Goal: Task Accomplishment & Management: Complete application form

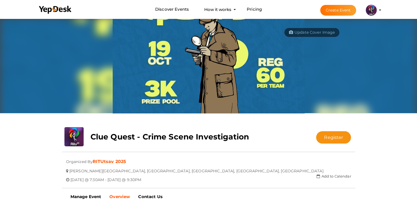
click at [342, 8] on button "Create Event" at bounding box center [338, 10] width 36 height 11
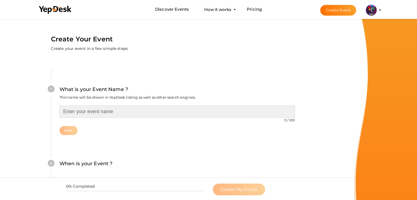
click at [168, 113] on input "text" at bounding box center [178, 112] width 236 height 12
type input "Moment of RITU"
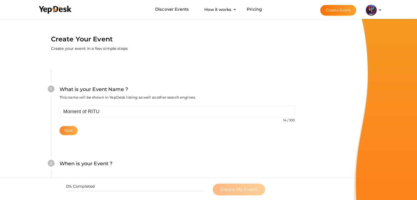
click at [72, 133] on button "Next" at bounding box center [69, 130] width 18 height 9
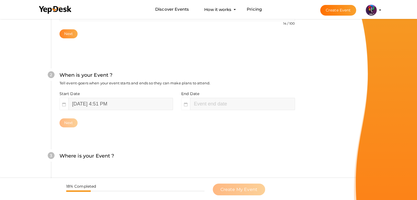
scroll to position [113, 0]
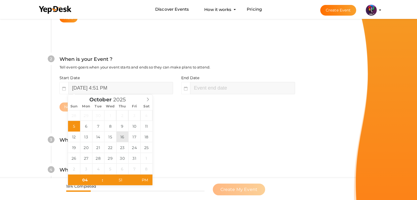
type input "[DATE] 4:51 PM"
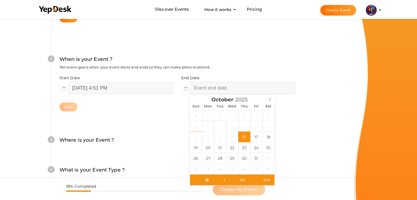
type input "06"
type input "51"
click at [208, 86] on input "October 16, 2025 6:51 PM" at bounding box center [242, 88] width 105 height 12
type input "[DATE] 6:51 PM"
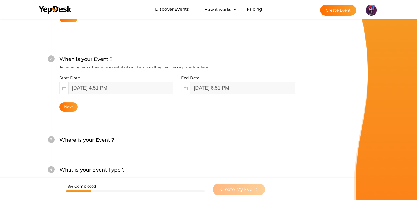
click at [165, 131] on div "3 Where is your Event ? Tell event-goers where your event location is. Venue On…" at bounding box center [177, 143] width 252 height 30
click at [66, 110] on button "Next" at bounding box center [69, 107] width 18 height 9
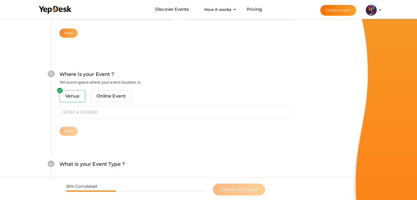
scroll to position [202, 0]
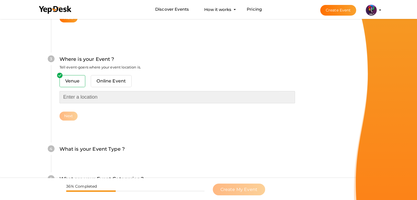
click at [84, 102] on input "text" at bounding box center [178, 97] width 236 height 12
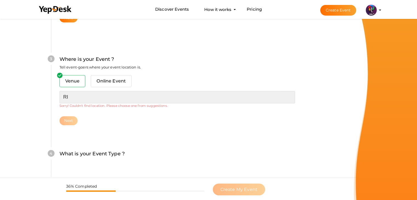
type input "R"
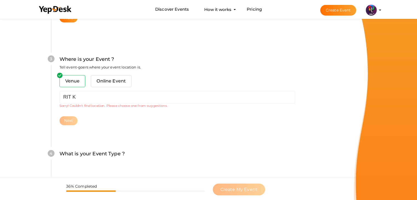
click at [99, 121] on div "Next" at bounding box center [178, 120] width 236 height 9
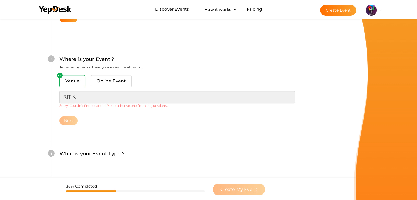
click at [109, 96] on input "RIT K" at bounding box center [178, 97] width 236 height 12
type input "R"
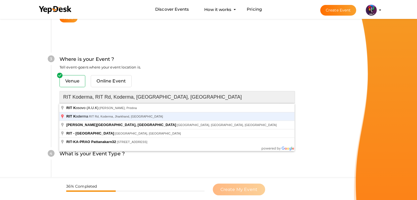
type input "[PERSON_NAME][GEOGRAPHIC_DATA], [GEOGRAPHIC_DATA], [GEOGRAPHIC_DATA], [GEOGRAPH…"
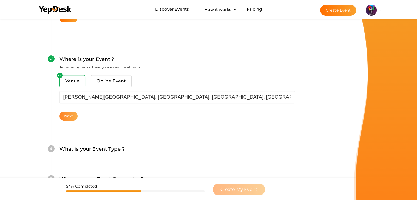
click at [66, 117] on button "Next" at bounding box center [69, 116] width 18 height 9
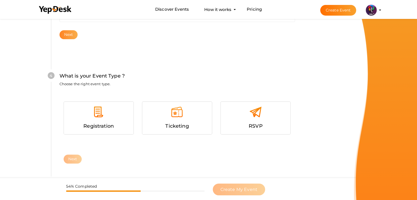
scroll to position [300, 0]
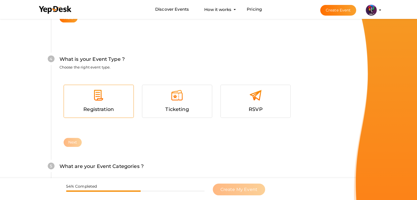
click at [101, 103] on div at bounding box center [98, 97] width 61 height 16
click at [75, 140] on button "Next" at bounding box center [73, 142] width 18 height 9
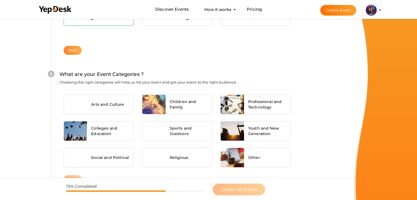
scroll to position [415, 0]
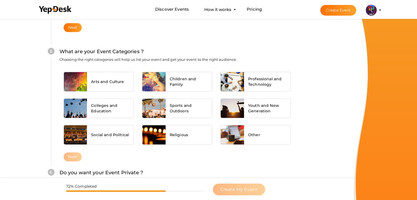
click at [92, 94] on div "Arts and Culture Children and Family Professional and Technology Colleges and E…" at bounding box center [178, 110] width 236 height 85
click at [95, 85] on div "Arts and Culture" at bounding box center [110, 81] width 47 height 19
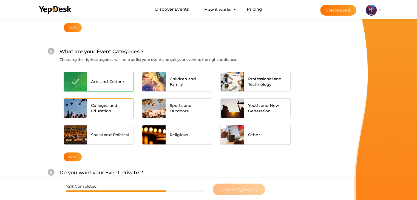
click at [100, 99] on div "Colleges and Education" at bounding box center [110, 108] width 47 height 19
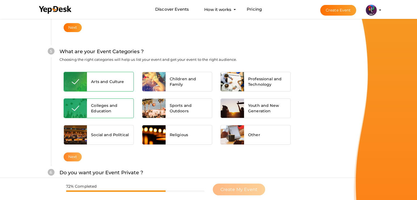
click at [70, 156] on button "Next" at bounding box center [73, 157] width 18 height 9
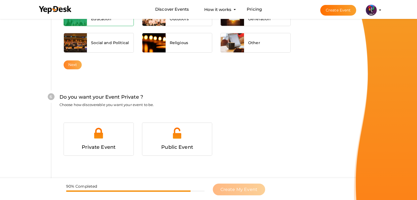
scroll to position [535, 0]
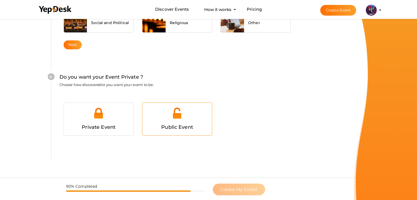
click at [160, 131] on div "Public Event" at bounding box center [177, 119] width 70 height 33
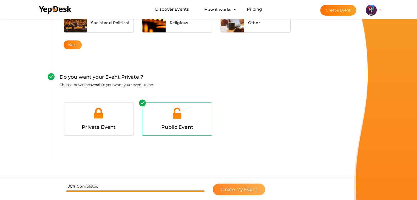
click at [234, 194] on button "Create My Event" at bounding box center [239, 190] width 52 height 12
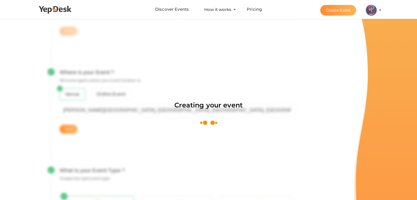
scroll to position [82, 0]
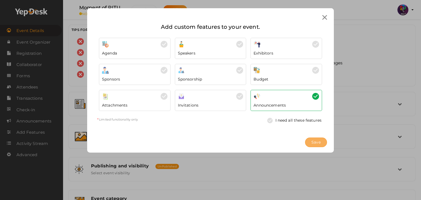
click at [323, 140] on button "Save" at bounding box center [316, 143] width 22 height 10
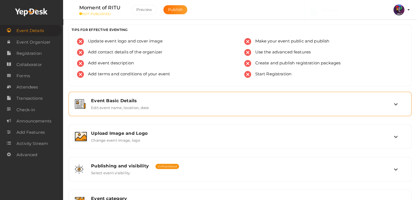
click at [150, 106] on div "Event Basic Details Edit event name, location, date" at bounding box center [240, 104] width 307 height 12
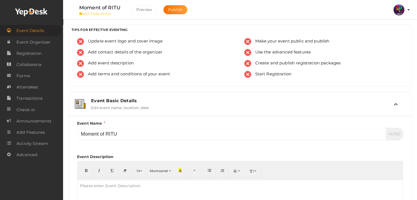
click at [150, 106] on div "Event Basic Details Edit event name, location, date" at bounding box center [240, 104] width 307 height 12
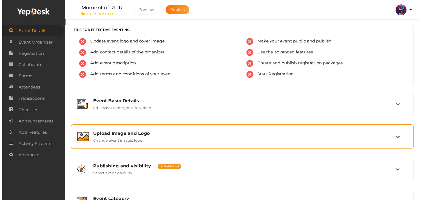
scroll to position [92, 0]
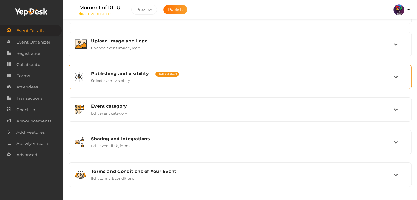
click at [202, 87] on div "Publishing and visibility Published UnPublished Select event visibility" at bounding box center [240, 77] width 343 height 24
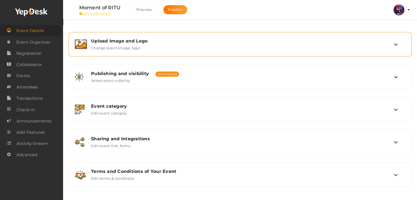
click at [223, 44] on div "Upload Image and Logo Change event image, logo" at bounding box center [240, 44] width 307 height 12
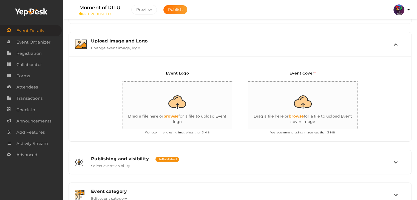
click at [198, 120] on input "file" at bounding box center [178, 106] width 110 height 48
type input "C:\fakepath\logo yepdesk.png"
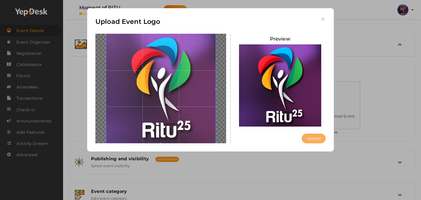
click at [307, 137] on button "Upload" at bounding box center [314, 139] width 24 height 10
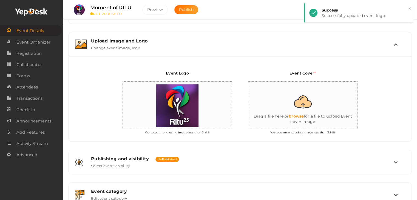
click at [310, 106] on input "file" at bounding box center [303, 106] width 110 height 48
type input "C:\fakepath\404 GLOW.png"
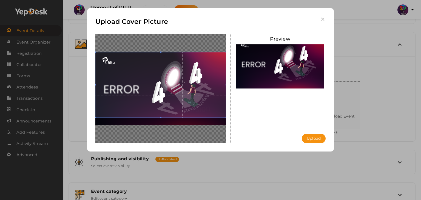
drag, startPoint x: 187, startPoint y: 91, endPoint x: 191, endPoint y: 62, distance: 29.7
click at [191, 62] on span at bounding box center [160, 85] width 131 height 66
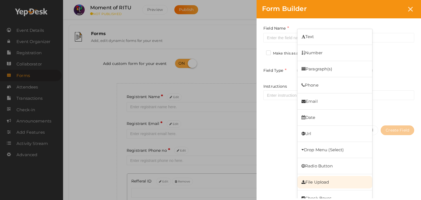
click at [331, 179] on link "File Upload" at bounding box center [335, 182] width 75 height 13
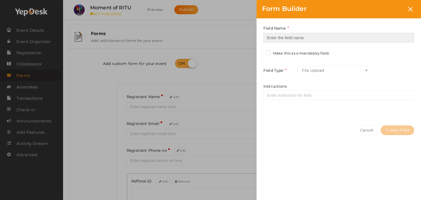
click at [315, 42] on input at bounding box center [339, 38] width 151 height 10
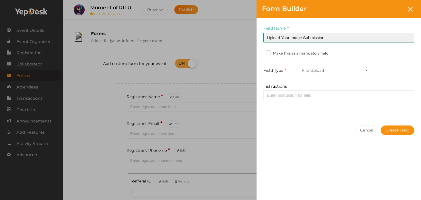
type input "Upload Your Image Submission"
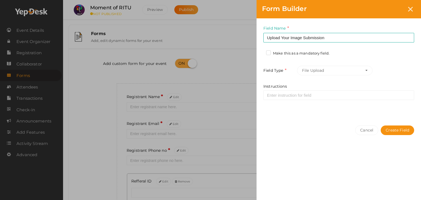
click at [295, 51] on label "Make this as a mandatory field." at bounding box center [297, 53] width 63 height 5
click at [261, 52] on input "Make this as a mandatory field." at bounding box center [261, 52] width 0 height 0
click at [395, 128] on button "Create Field" at bounding box center [397, 131] width 33 height 10
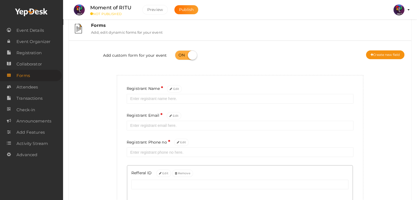
scroll to position [9, 0]
click at [379, 57] on button "Create new field" at bounding box center [385, 54] width 38 height 9
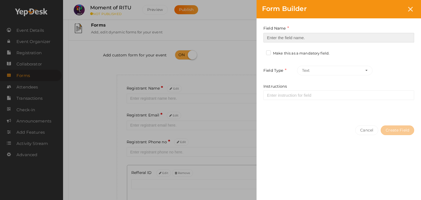
click at [330, 36] on input at bounding box center [339, 38] width 151 height 10
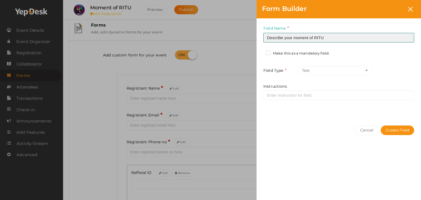
type input "Describe your moment of RITU"
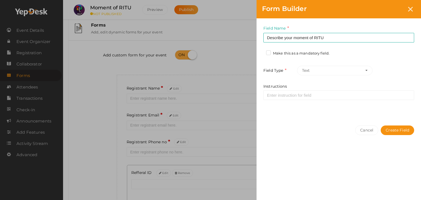
click at [320, 51] on label "Make this as a mandatory field." at bounding box center [297, 53] width 63 height 5
click at [261, 52] on input "Make this as a mandatory field." at bounding box center [261, 52] width 0 height 0
click at [320, 51] on label "Make this as a mandatory field." at bounding box center [297, 53] width 63 height 5
click at [261, 52] on input "Make this as a mandatory field." at bounding box center [261, 52] width 0 height 0
click at [394, 126] on button "Create Field" at bounding box center [397, 131] width 33 height 10
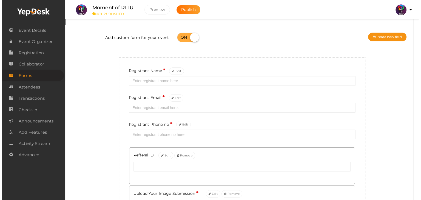
scroll to position [0, 0]
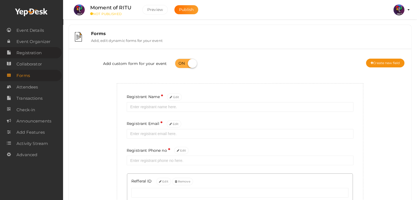
click at [35, 53] on span "Registration" at bounding box center [28, 52] width 25 height 11
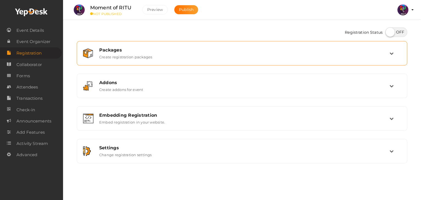
click at [151, 62] on div "Packages Create registration packages" at bounding box center [242, 53] width 325 height 18
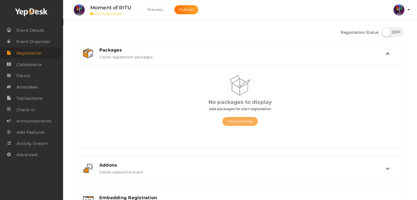
click at [235, 120] on button "Create Package" at bounding box center [240, 121] width 36 height 9
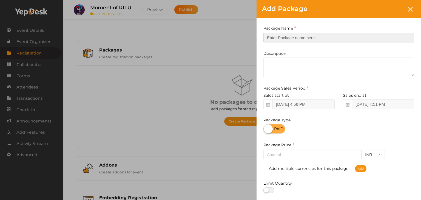
click at [311, 36] on input "text" at bounding box center [339, 38] width 151 height 10
type input "Moment of RITU registration"
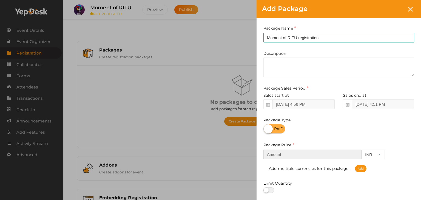
click at [297, 157] on input "number" at bounding box center [313, 155] width 98 height 10
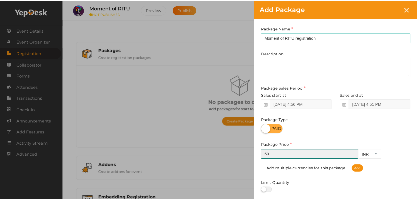
scroll to position [68, 0]
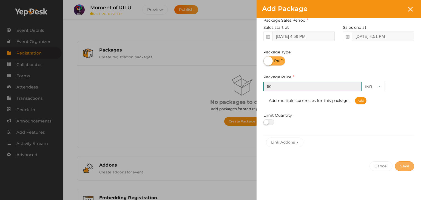
type input "50"
click at [402, 164] on button "Save" at bounding box center [404, 167] width 19 height 10
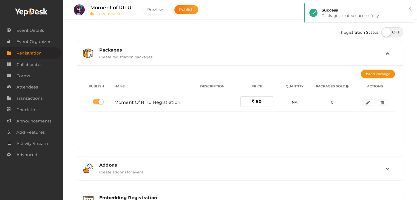
scroll to position [73, 0]
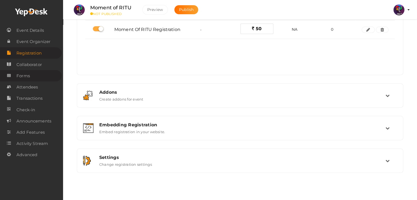
click at [17, 76] on span "Forms" at bounding box center [22, 75] width 13 height 11
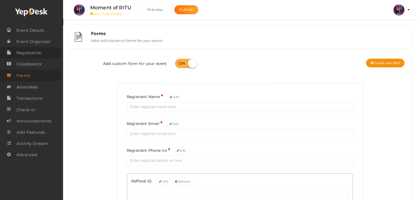
click at [42, 49] on span "Registration" at bounding box center [28, 52] width 25 height 11
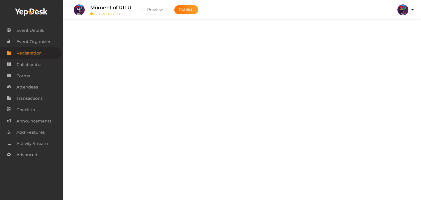
click at [393, 30] on label at bounding box center [397, 32] width 22 height 10
click at [389, 30] on input "checkbox" at bounding box center [388, 31] width 4 height 4
checkbox input "true"
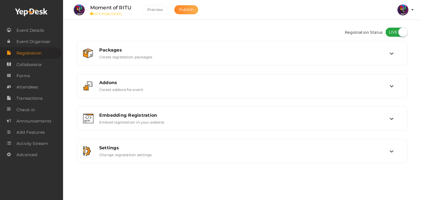
click at [195, 11] on button "Publish" at bounding box center [186, 9] width 24 height 9
click at [39, 27] on span "Event Details" at bounding box center [29, 30] width 27 height 11
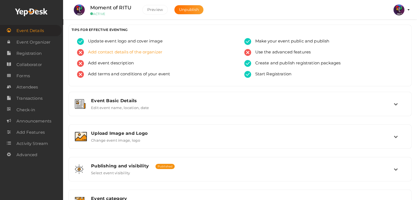
click at [106, 55] on span "Add contact details of the organizer" at bounding box center [123, 52] width 78 height 7
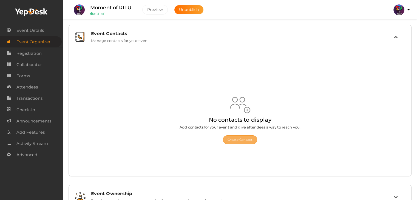
click at [250, 139] on button "Create Contact" at bounding box center [240, 140] width 34 height 9
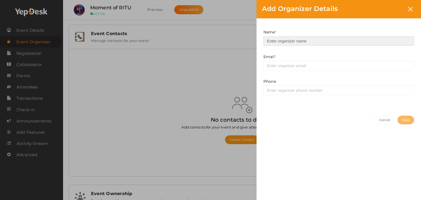
click at [303, 42] on input at bounding box center [339, 41] width 151 height 10
type input "Akshay S"
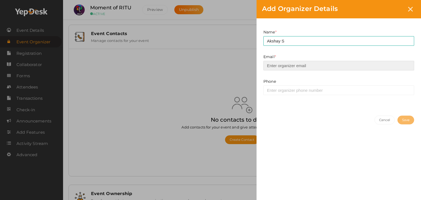
click at [305, 63] on input "email" at bounding box center [339, 66] width 151 height 10
type input "prabhavnarayanan7474@gmail.com"
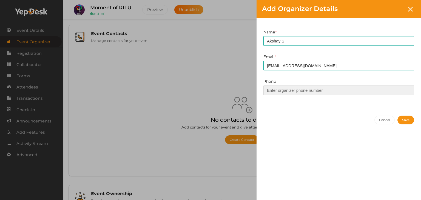
click at [312, 91] on input at bounding box center [339, 91] width 151 height 10
type input "8281328978"
click at [405, 122] on button "Save" at bounding box center [406, 120] width 17 height 9
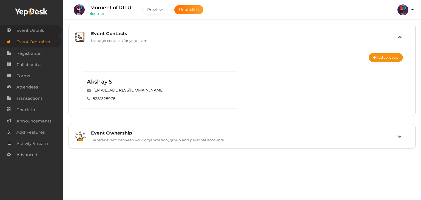
click at [40, 32] on span "Event Details" at bounding box center [29, 30] width 27 height 11
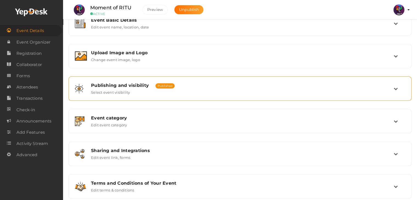
scroll to position [86, 0]
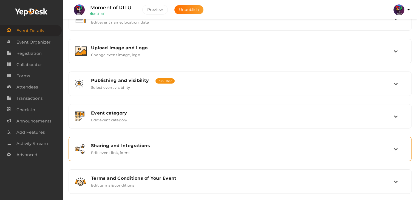
click at [207, 152] on div "Sharing and Integrations Edit event link, forms" at bounding box center [240, 149] width 307 height 12
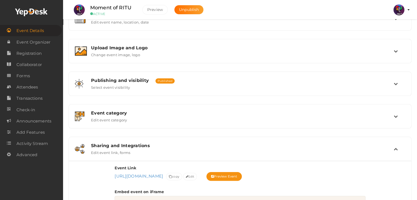
scroll to position [221, 0]
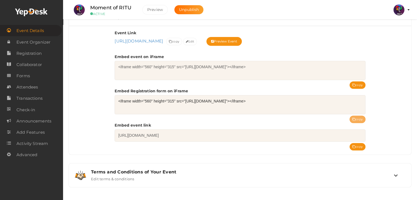
click at [355, 118] on button "copy" at bounding box center [358, 119] width 16 height 7
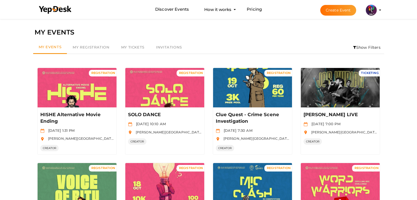
click at [325, 8] on button "Create Event" at bounding box center [338, 10] width 36 height 11
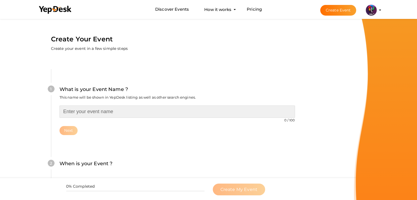
click at [131, 114] on input "text" at bounding box center [178, 112] width 236 height 12
type input "Rolls Royce WORKSHOP"
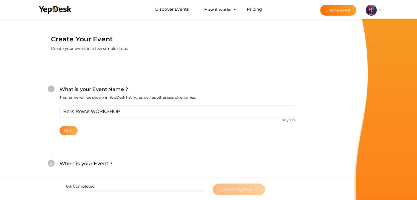
click at [73, 127] on button "Next" at bounding box center [69, 130] width 18 height 9
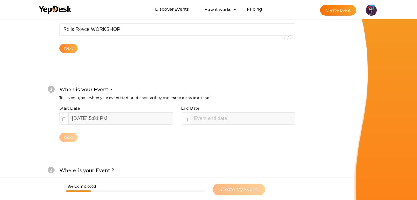
scroll to position [113, 0]
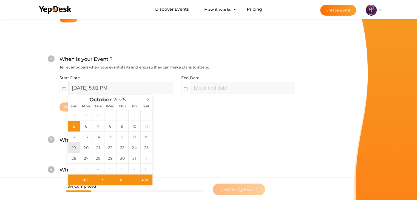
type input "October 19, 2025 5:01 PM"
type input "07"
type input "01"
type input "October 19, 2025 7:01 PM"
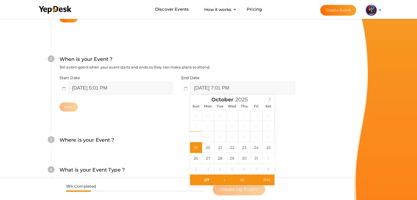
click at [217, 90] on input "October 19, 2025 7:01 PM" at bounding box center [242, 88] width 105 height 12
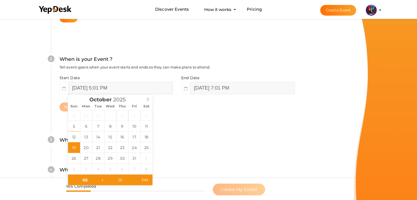
click at [120, 89] on input "October 19, 2025 5:01 PM" at bounding box center [120, 88] width 105 height 12
type input "04"
type input "October 19, 2025 4:01 PM"
click at [100, 185] on span at bounding box center [100, 182] width 4 height 5
type input "03"
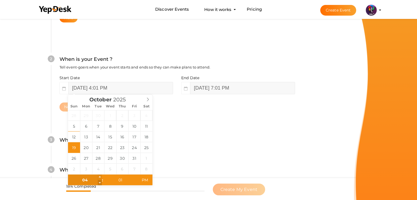
type input "October 19, 2025 3:01 PM"
click at [100, 185] on span at bounding box center [100, 182] width 4 height 5
type input "02"
type input "October 19, 2025 2:01 PM"
click at [100, 185] on span at bounding box center [100, 182] width 4 height 5
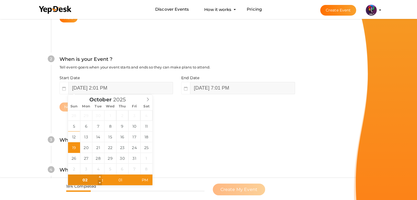
type input "01"
type input "[DATE] 1:01 PM"
click at [100, 185] on span at bounding box center [100, 182] width 4 height 5
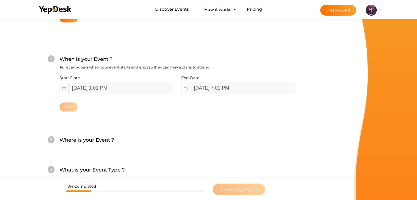
click at [165, 163] on div "4 What is your Event Type ? Choose the right event type. Registration Ticketing…" at bounding box center [177, 173] width 252 height 30
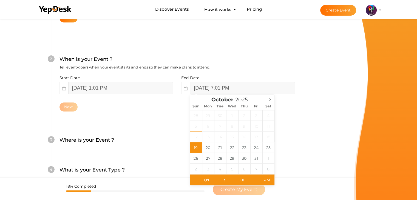
click at [221, 86] on input "October 19, 2025 7:01 PM" at bounding box center [242, 88] width 105 height 12
type input "01"
type input "31"
type input "October 19, 2025 1:31 PM"
click at [269, 175] on span "PM" at bounding box center [266, 180] width 15 height 11
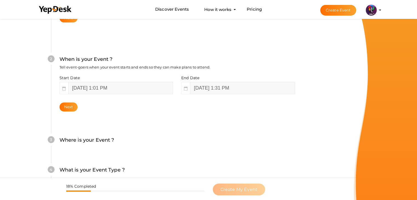
click at [180, 138] on div "Where is your Event ? Tell event-goers where your event location is." at bounding box center [178, 142] width 236 height 13
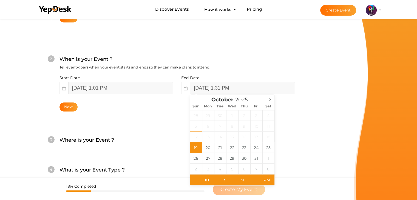
click at [256, 92] on input "October 19, 2025 1:31 PM" at bounding box center [242, 88] width 105 height 12
click at [269, 179] on span "PM" at bounding box center [266, 180] width 15 height 11
type input "02"
type input "October 19, 2025 2:31 PM"
click at [222, 175] on span at bounding box center [222, 177] width 4 height 5
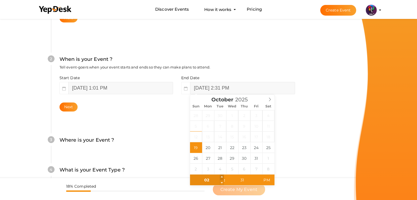
type input "03"
type input "October 19, 2025 3:31 PM"
click at [222, 175] on span at bounding box center [222, 177] width 4 height 5
type input "04"
type input "[DATE] 4:31 PM"
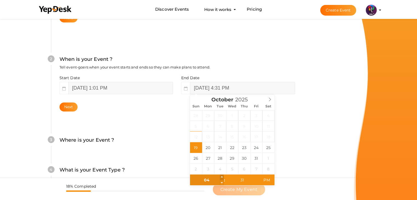
click at [222, 175] on span at bounding box center [222, 177] width 4 height 5
click at [155, 140] on div "Where is your Event ? Tell event-goers where your event location is." at bounding box center [178, 142] width 236 height 13
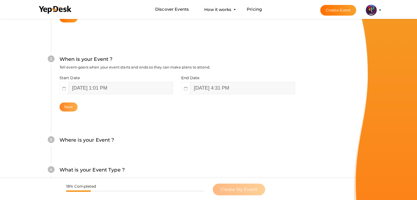
click at [66, 107] on button "Next" at bounding box center [69, 107] width 18 height 9
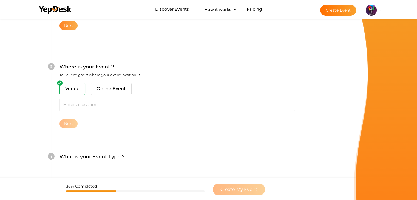
scroll to position [202, 0]
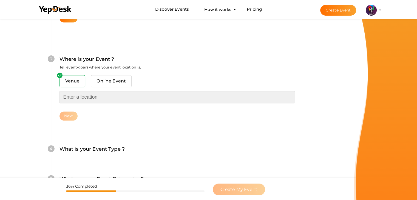
click at [74, 93] on input "text" at bounding box center [178, 97] width 236 height 12
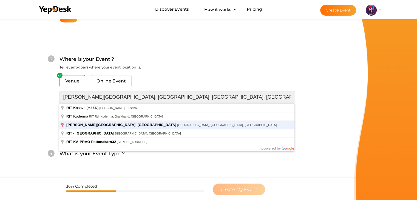
type input "[PERSON_NAME][GEOGRAPHIC_DATA], [GEOGRAPHIC_DATA], [GEOGRAPHIC_DATA], [GEOGRAPH…"
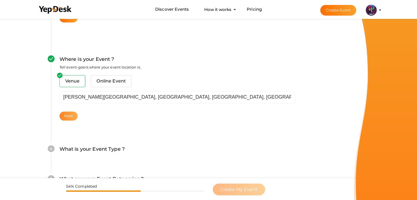
click at [75, 112] on div "Venue Online Event RAJIV GANDHI INSTITUTE OF TECHNOLOGY, KOTTAYAM, Pampady, Ker…" at bounding box center [178, 98] width 236 height 46
click at [75, 112] on button "Next" at bounding box center [69, 116] width 18 height 9
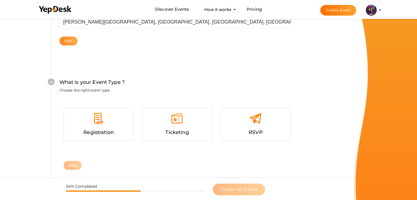
scroll to position [300, 0]
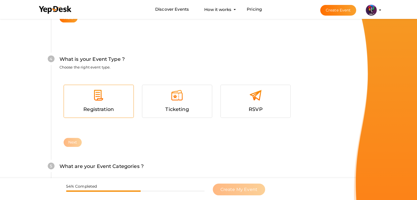
click at [89, 111] on span "Registration" at bounding box center [98, 109] width 30 height 6
click at [77, 139] on button "Next" at bounding box center [73, 142] width 18 height 9
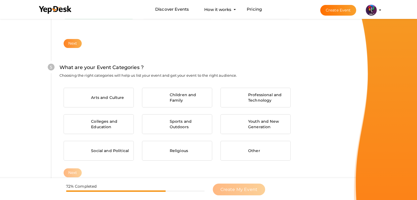
scroll to position [415, 0]
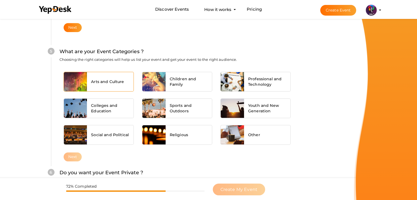
click at [103, 83] on span "Arts and Culture" at bounding box center [107, 81] width 33 height 5
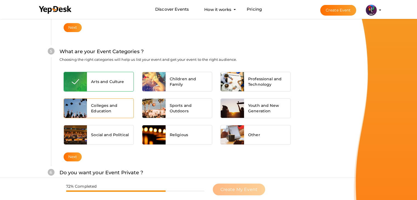
click at [105, 100] on div "Colleges and Education" at bounding box center [110, 108] width 47 height 19
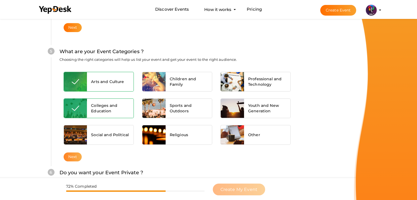
click at [78, 155] on button "Next" at bounding box center [73, 157] width 18 height 9
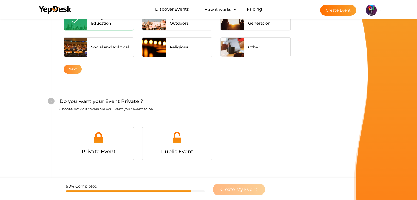
scroll to position [535, 0]
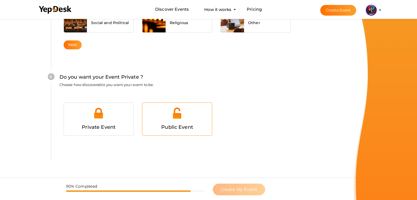
click at [160, 119] on div at bounding box center [176, 115] width 61 height 16
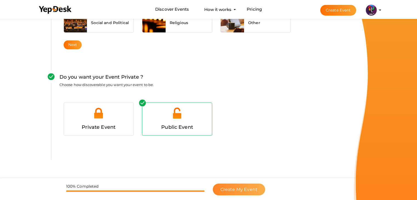
click at [252, 190] on span "Create My Event" at bounding box center [239, 189] width 37 height 5
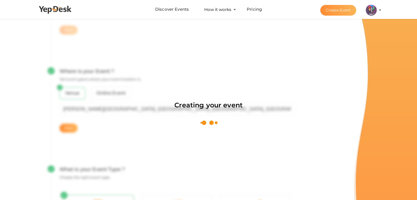
scroll to position [82, 0]
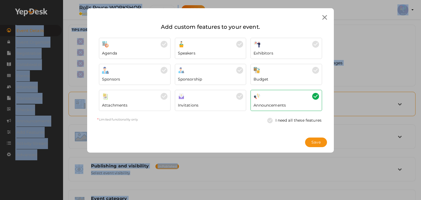
click at [144, 107] on div "Add custom features to your event. Agenda Speakers Exhibitors Sponsors *" at bounding box center [211, 72] width 228 height 100
click at [317, 140] on span "Save" at bounding box center [316, 143] width 9 height 6
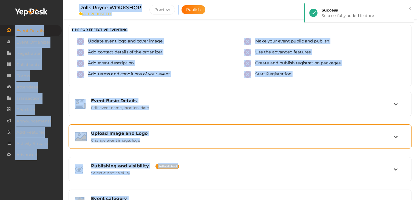
click at [231, 137] on div "Upload Image and Logo Change event image, logo" at bounding box center [240, 137] width 307 height 12
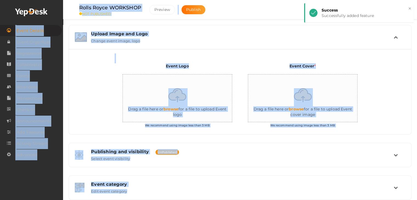
scroll to position [100, 0]
click at [177, 98] on input "file" at bounding box center [178, 98] width 110 height 48
type input "C:\fakepath\logo yepdesk.png"
click at [295, 106] on input "file" at bounding box center [303, 98] width 110 height 48
type input "C:\fakepath\404 GLOW.png"
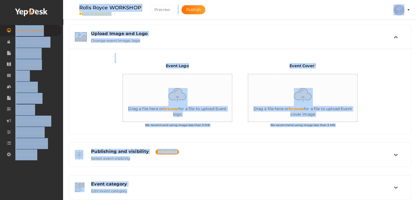
click at [291, 97] on input "file" at bounding box center [303, 98] width 110 height 48
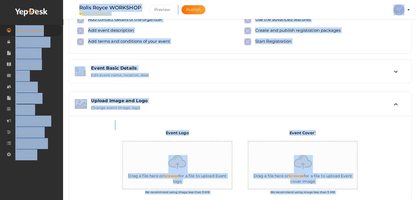
scroll to position [0, 0]
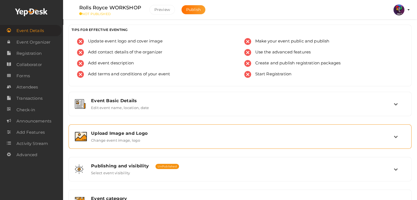
click at [206, 135] on div "Upload Image and Logo" at bounding box center [242, 133] width 303 height 5
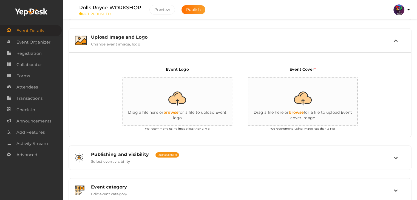
scroll to position [103, 0]
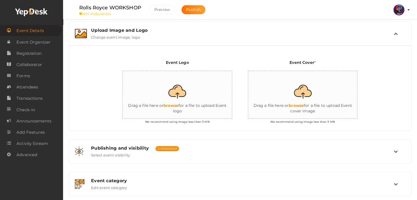
click at [178, 92] on input "file" at bounding box center [178, 95] width 110 height 48
type input "C:\fakepath\logo yepdesk.png"
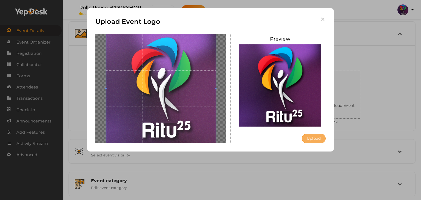
click at [325, 138] on button "Upload" at bounding box center [314, 139] width 24 height 10
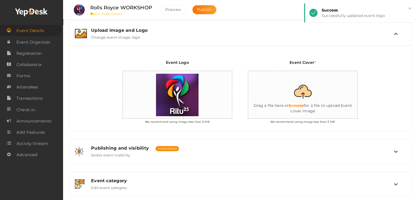
click at [310, 107] on input "file" at bounding box center [303, 95] width 110 height 48
type input "C:\fakepath\404 GLOW.png"
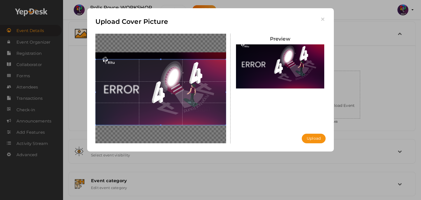
drag, startPoint x: 159, startPoint y: 96, endPoint x: 162, endPoint y: 70, distance: 25.8
click at [162, 70] on span at bounding box center [160, 93] width 131 height 66
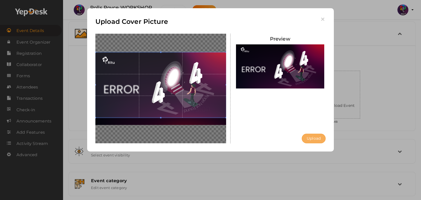
click at [317, 137] on button "Upload" at bounding box center [314, 139] width 24 height 10
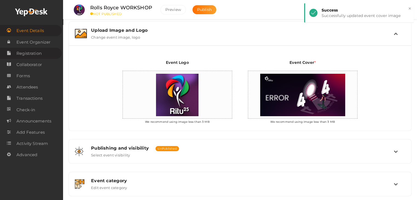
click at [38, 51] on span "Registration" at bounding box center [28, 53] width 25 height 11
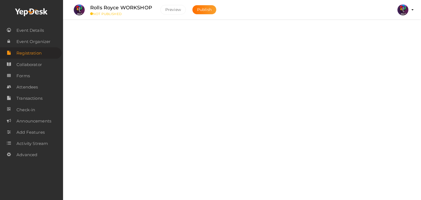
click at [290, 68] on div "Packages Create registration packages Add Package No packages to display Add pa…" at bounding box center [242, 102] width 331 height 122
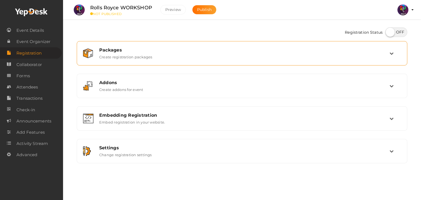
click at [388, 62] on div "Packages Create registration packages" at bounding box center [242, 53] width 325 height 18
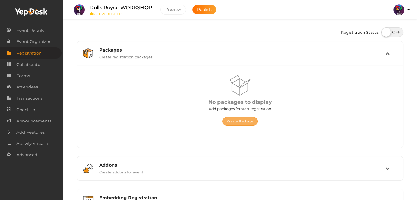
click at [250, 123] on button "Create Package" at bounding box center [240, 121] width 36 height 9
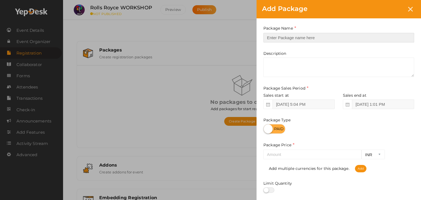
click at [313, 34] on input "text" at bounding box center [339, 38] width 151 height 10
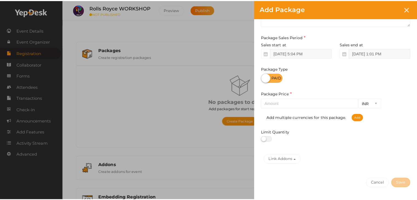
scroll to position [51, 0]
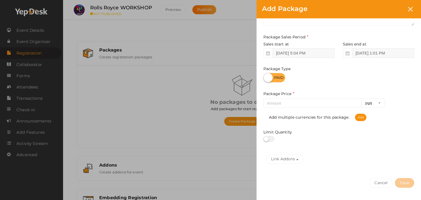
type input "Rolls Royce Registration"
click at [315, 101] on input "number" at bounding box center [313, 103] width 98 height 10
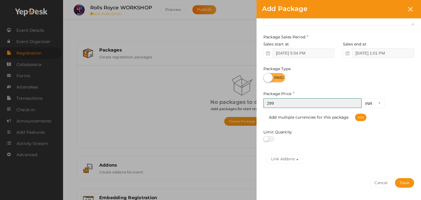
click at [315, 101] on input "299" at bounding box center [313, 103] width 98 height 10
type input "299"
click at [334, 131] on div "Limit Quantity" at bounding box center [339, 135] width 151 height 12
click at [404, 185] on button "Save" at bounding box center [404, 183] width 19 height 10
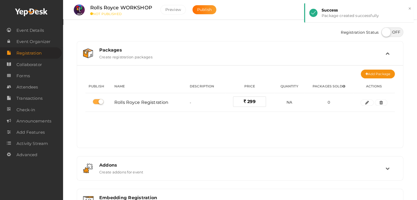
click at [390, 33] on label at bounding box center [393, 32] width 22 height 10
click at [385, 32] on input "checkbox" at bounding box center [384, 31] width 4 height 4
checkbox input "true"
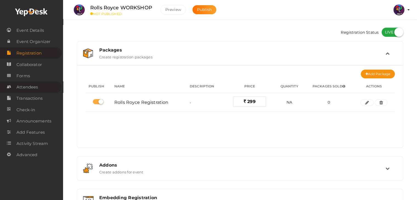
click at [35, 83] on span "Attendees" at bounding box center [26, 87] width 21 height 11
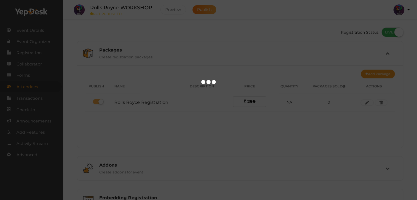
click at [36, 79] on div at bounding box center [208, 100] width 417 height 200
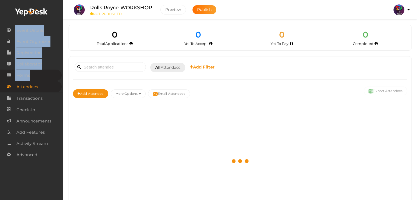
click at [36, 79] on link "Forms" at bounding box center [31, 75] width 62 height 11
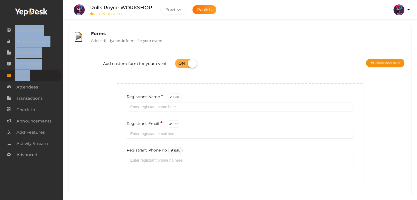
click at [174, 150] on button "Edit" at bounding box center [175, 150] width 15 height 7
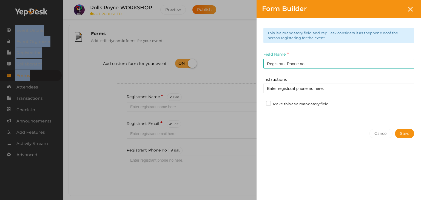
drag, startPoint x: 297, startPoint y: 107, endPoint x: 298, endPoint y: 104, distance: 2.9
click at [298, 104] on div "Make this as a mandatory field." at bounding box center [299, 104] width 67 height 7
click at [298, 104] on label "Make this as a mandatory field." at bounding box center [297, 103] width 63 height 5
click at [261, 103] on input "Make this as a mandatory field." at bounding box center [261, 103] width 0 height 0
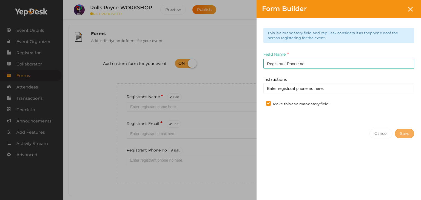
click at [399, 130] on button "Save" at bounding box center [404, 134] width 19 height 10
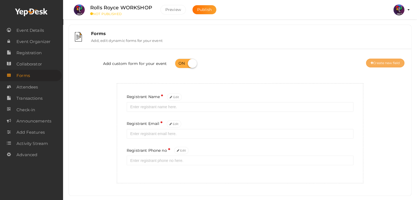
click at [389, 62] on button "Create new field" at bounding box center [385, 63] width 38 height 9
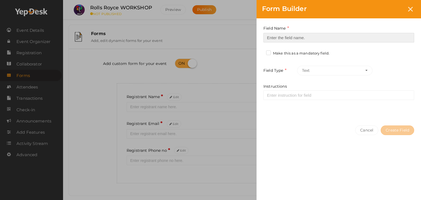
click at [319, 37] on input at bounding box center [339, 38] width 151 height 10
type input "Registrant College"
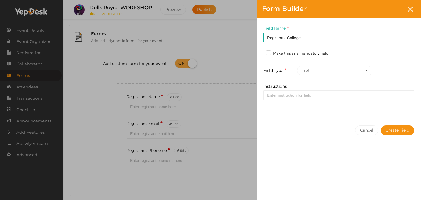
click at [317, 53] on label "Make this as a mandatory field." at bounding box center [297, 53] width 63 height 5
click at [261, 52] on input "Make this as a mandatory field." at bounding box center [261, 52] width 0 height 0
click at [405, 132] on button "Create Field" at bounding box center [397, 131] width 33 height 10
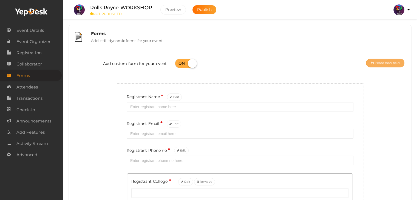
click at [386, 61] on button "Create new field" at bounding box center [385, 63] width 38 height 9
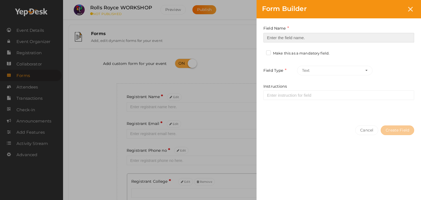
click at [317, 38] on input at bounding box center [339, 38] width 151 height 10
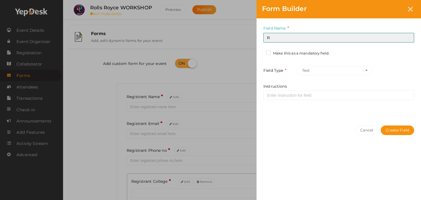
type input "Refferal ID"
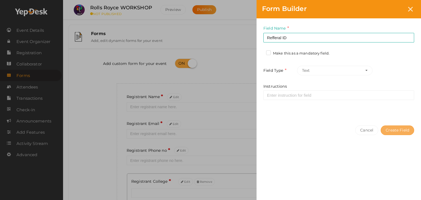
click at [401, 133] on button "Create Field" at bounding box center [397, 131] width 33 height 10
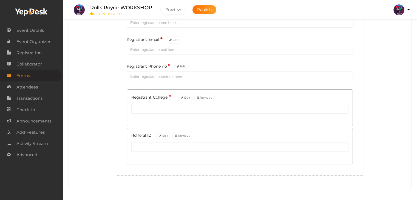
scroll to position [84, 0]
drag, startPoint x: 0, startPoint y: 0, endPoint x: 38, endPoint y: 31, distance: 49.2
click at [38, 31] on span "Event Details" at bounding box center [29, 30] width 27 height 11
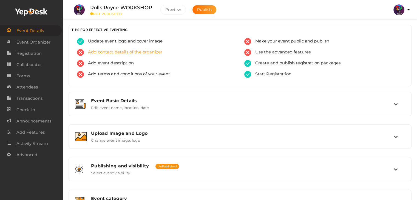
click at [139, 51] on span "Add contact details of the organizer" at bounding box center [123, 52] width 78 height 7
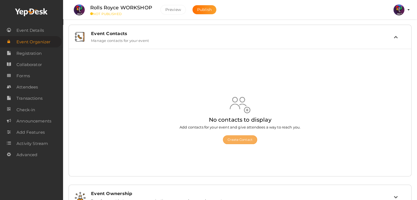
click at [235, 139] on button "Create Contact" at bounding box center [240, 140] width 34 height 9
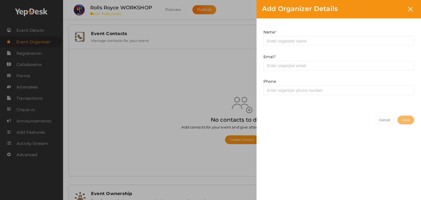
click at [161, 126] on div "Add Organizer Details Name * This field is Required. Email * This field is Requ…" at bounding box center [210, 100] width 421 height 200
click at [44, 33] on div "Add Organizer Details Name * This field is Required. Email * This field is Requ…" at bounding box center [210, 100] width 421 height 200
click at [411, 7] on icon at bounding box center [410, 9] width 5 height 5
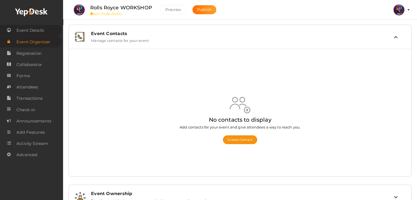
click at [43, 35] on span "Event Details" at bounding box center [29, 30] width 27 height 11
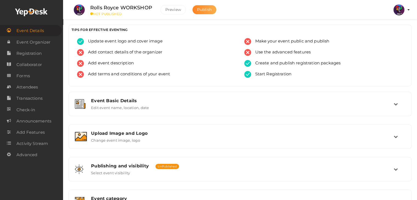
click at [209, 6] on button "Publish" at bounding box center [205, 9] width 24 height 9
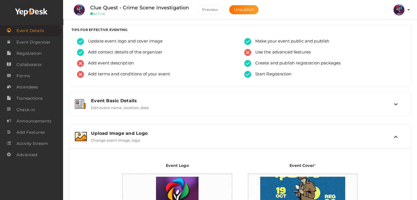
click at [401, 8] on img at bounding box center [399, 9] width 11 height 11
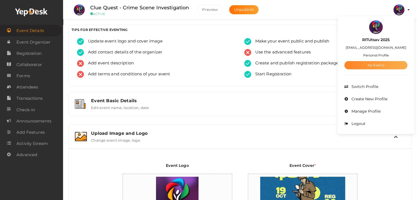
click at [383, 67] on link "My Events" at bounding box center [376, 65] width 63 height 8
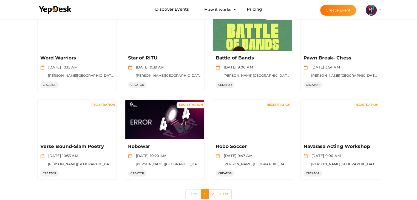
scroll to position [260, 0]
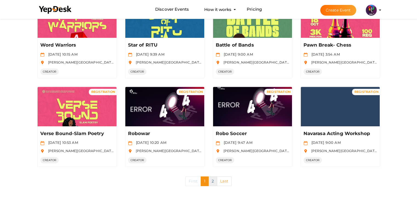
click at [211, 178] on link "2" at bounding box center [212, 182] width 9 height 10
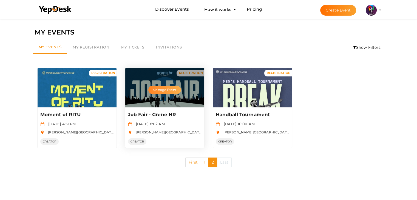
click at [169, 88] on button "Manage Event" at bounding box center [164, 90] width 32 height 8
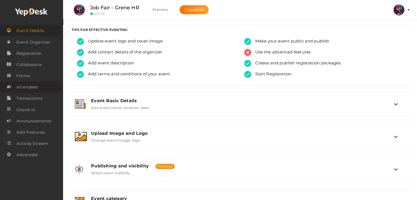
click at [41, 89] on link "Attendees" at bounding box center [31, 86] width 62 height 11
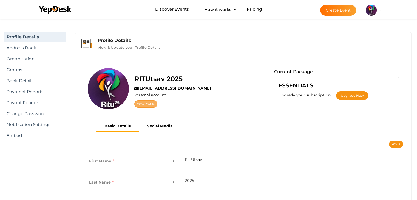
click at [150, 103] on link "View Profile" at bounding box center [145, 103] width 23 height 7
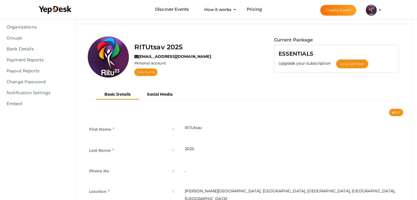
scroll to position [32, 0]
click at [134, 69] on link "View Profile" at bounding box center [145, 72] width 23 height 7
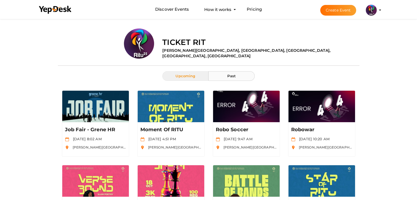
click at [241, 76] on button "Past" at bounding box center [231, 76] width 46 height 10
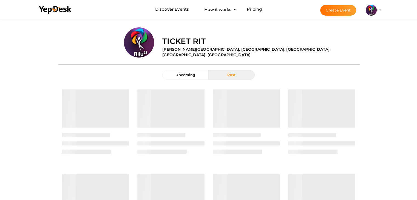
scroll to position [5, 0]
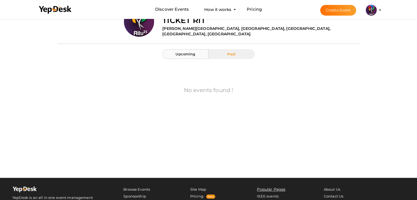
click at [191, 57] on button "Upcoming" at bounding box center [185, 54] width 46 height 10
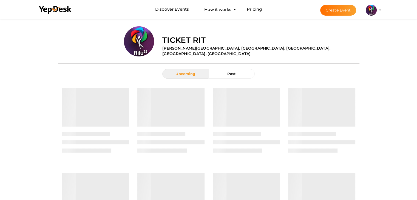
scroll to position [0, 0]
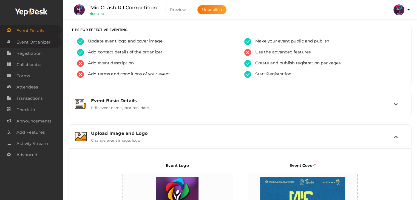
click at [46, 47] on span "Event Organizer" at bounding box center [33, 42] width 34 height 11
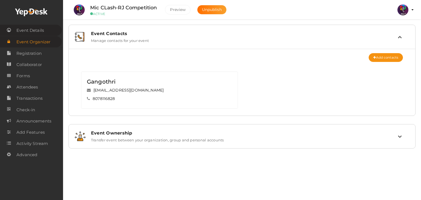
click at [32, 30] on span "Event Details" at bounding box center [29, 30] width 27 height 11
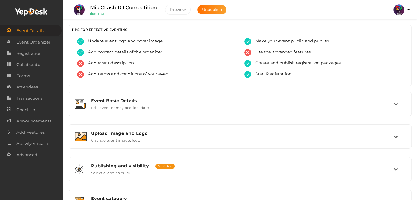
click at [404, 4] on button "RITUtsav 2025 [EMAIL_ADDRESS][DOMAIN_NAME] Personal Profile My Events Admin Swi…" at bounding box center [399, 10] width 14 height 12
click at [401, 8] on img at bounding box center [399, 9] width 11 height 11
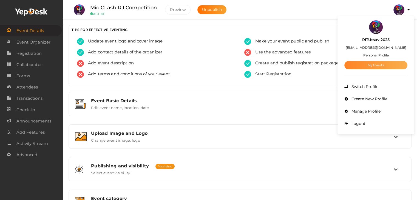
click at [382, 67] on link "My Events" at bounding box center [376, 65] width 63 height 8
